Goal: Task Accomplishment & Management: Use online tool/utility

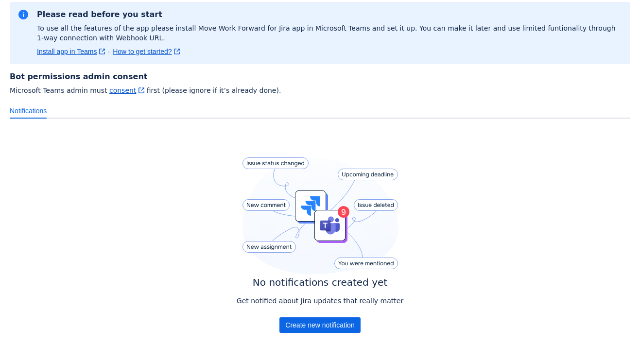
scroll to position [104, 0]
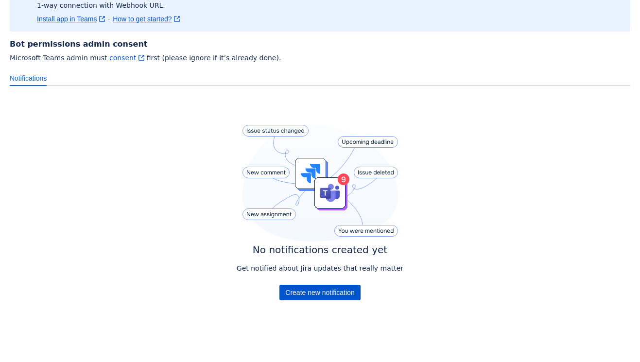
click at [307, 290] on span "Create new notification" at bounding box center [319, 293] width 69 height 16
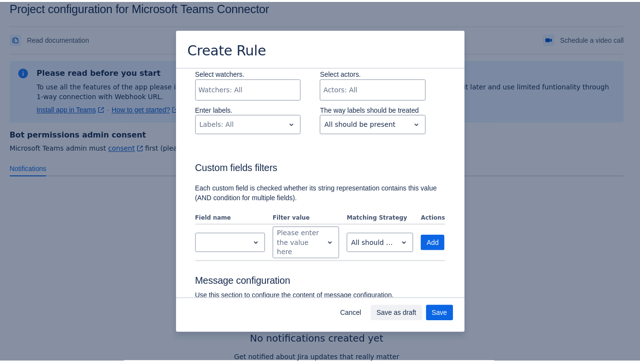
scroll to position [0, 0]
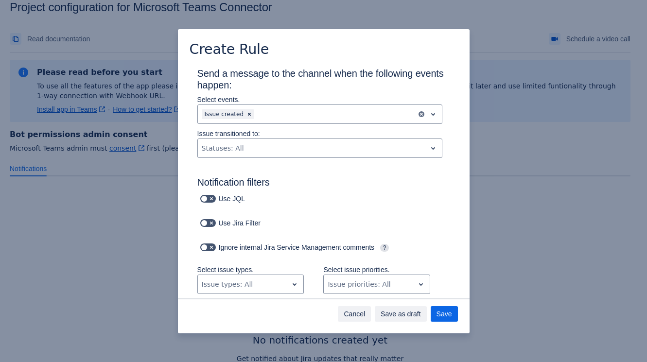
click at [355, 314] on span "Cancel" at bounding box center [354, 314] width 21 height 16
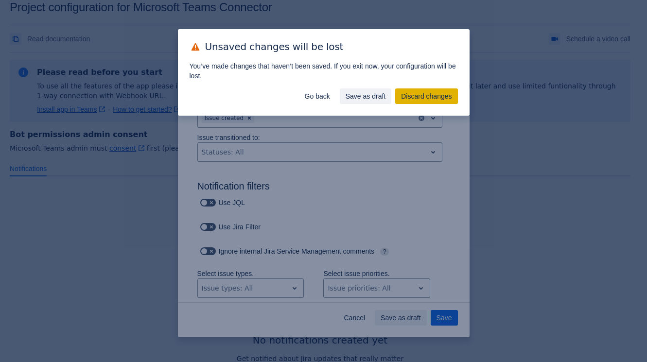
click at [424, 96] on span "Discard changes" at bounding box center [426, 96] width 51 height 16
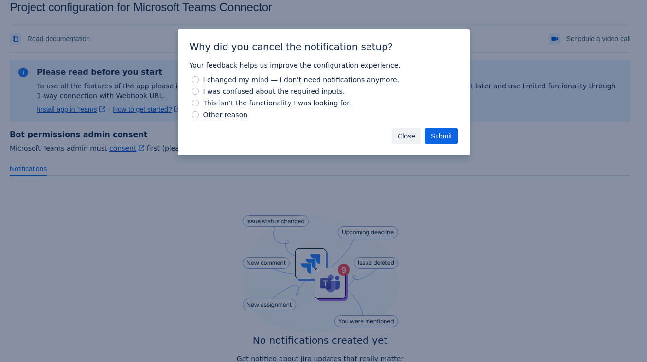
click at [410, 138] on span "Close" at bounding box center [405, 136] width 17 height 16
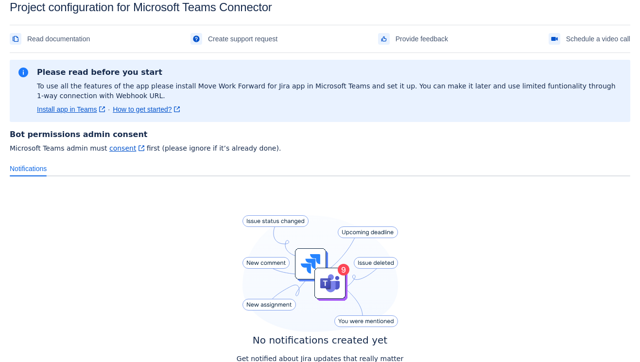
click at [111, 266] on div "No notifications created yet Get notified about Jira updates that really matter…" at bounding box center [320, 304] width 620 height 241
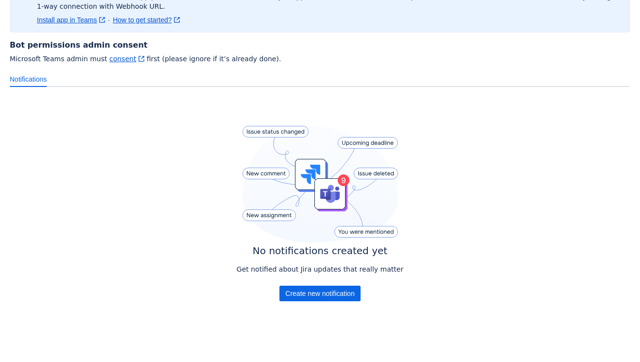
scroll to position [104, 0]
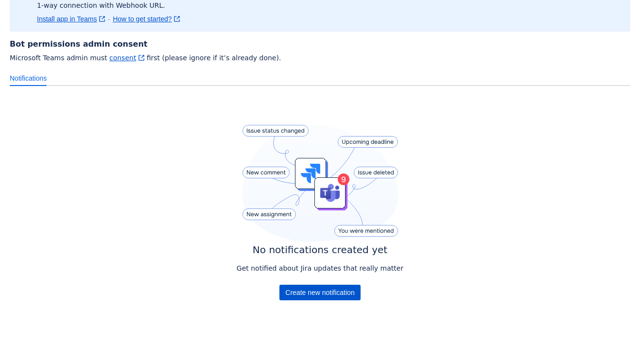
click at [310, 296] on span "Create new notification" at bounding box center [319, 293] width 69 height 16
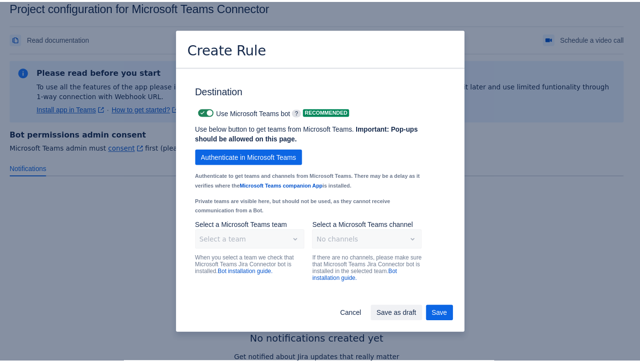
scroll to position [678, 0]
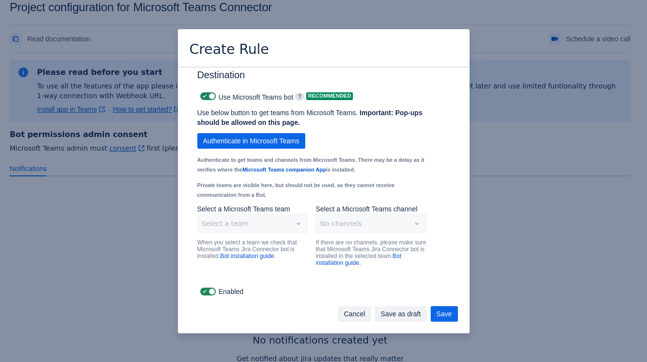
click at [356, 318] on span "Cancel" at bounding box center [354, 314] width 21 height 16
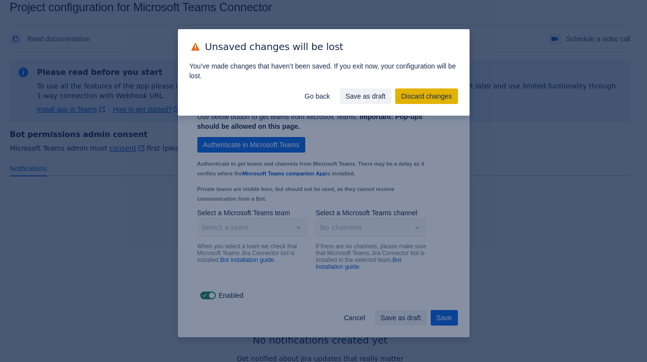
click at [405, 103] on span "Discard changes" at bounding box center [426, 96] width 51 height 16
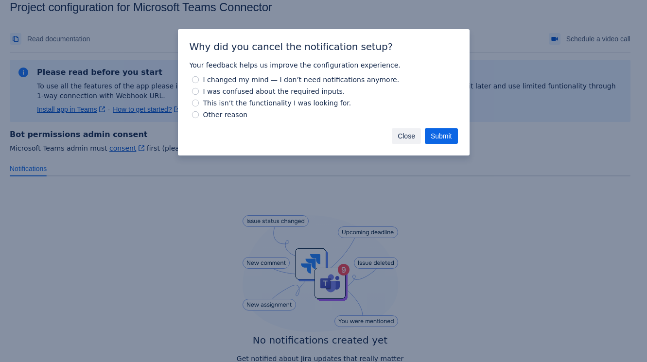
click at [408, 134] on span "Close" at bounding box center [405, 136] width 17 height 16
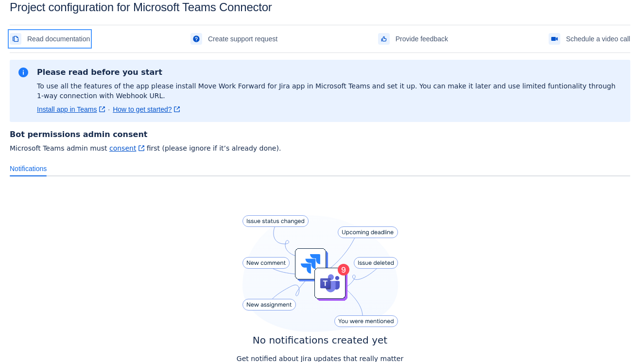
scroll to position [0, 0]
